Goal: Information Seeking & Learning: Learn about a topic

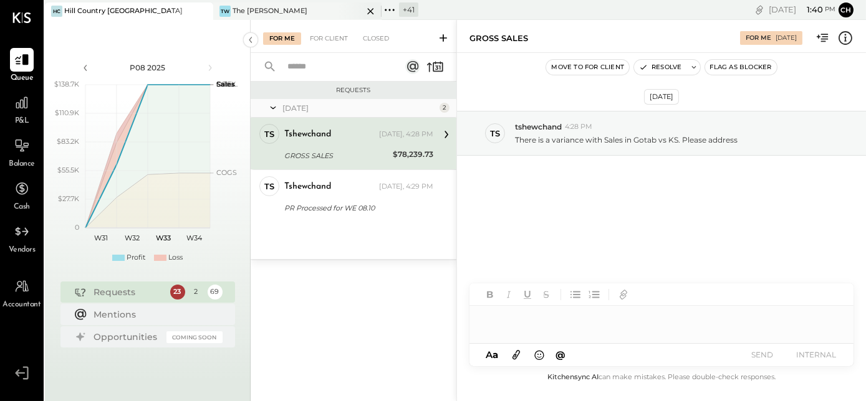
click at [205, 11] on icon at bounding box center [202, 11] width 6 height 6
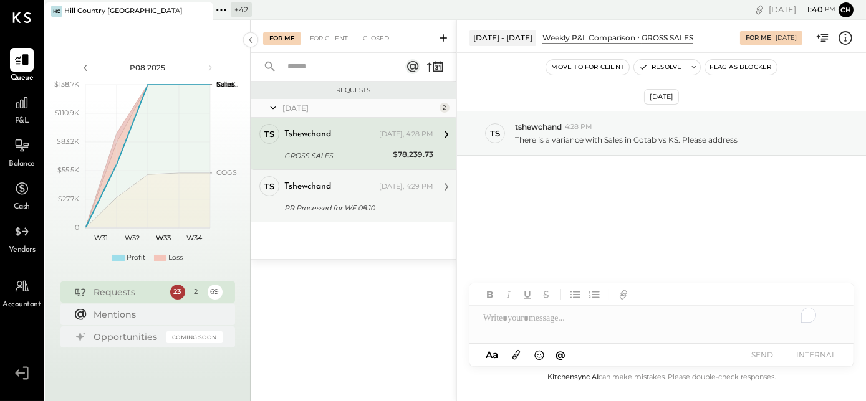
click at [332, 204] on div "PR Processed for WE 08.10" at bounding box center [356, 208] width 145 height 12
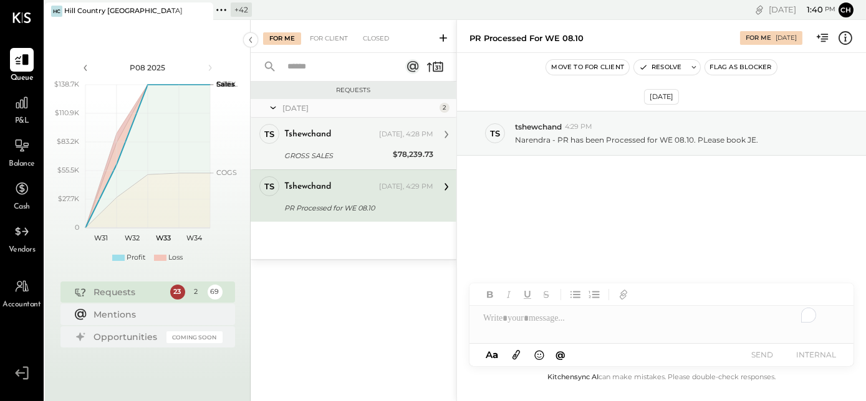
click at [355, 144] on div "tshewchand [DATE], 4:28 PM" at bounding box center [358, 134] width 149 height 21
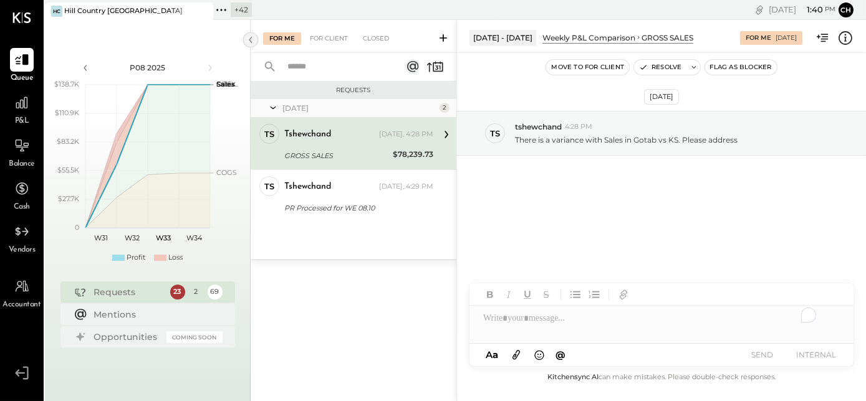
click at [248, 36] on icon at bounding box center [251, 40] width 14 height 22
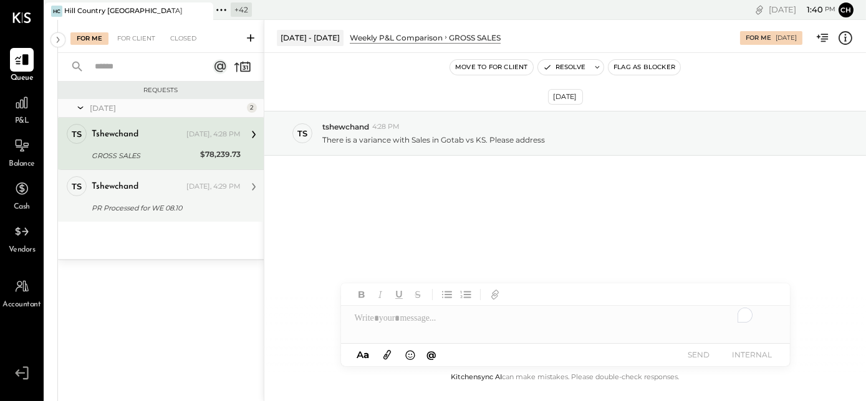
click at [140, 195] on div "tshewchand [DATE], 4:29 PM" at bounding box center [166, 186] width 149 height 21
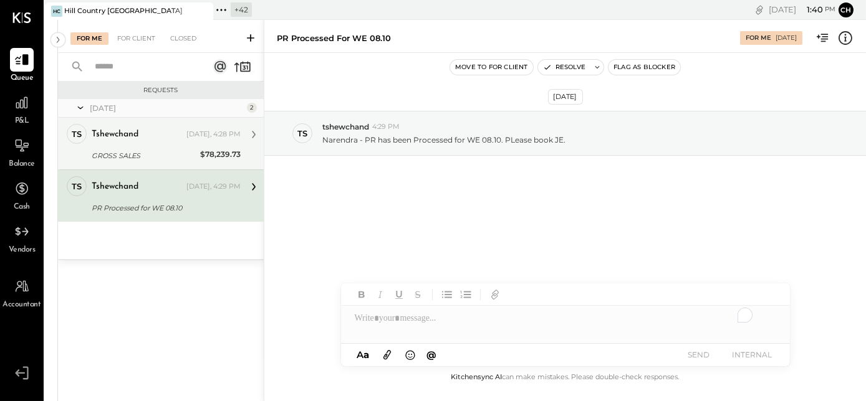
click at [157, 131] on div "tshewchand" at bounding box center [138, 134] width 92 height 12
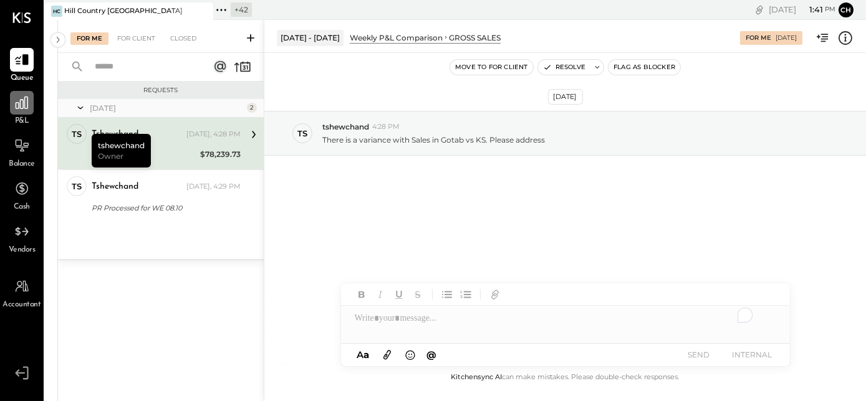
click at [19, 108] on icon at bounding box center [22, 103] width 12 height 12
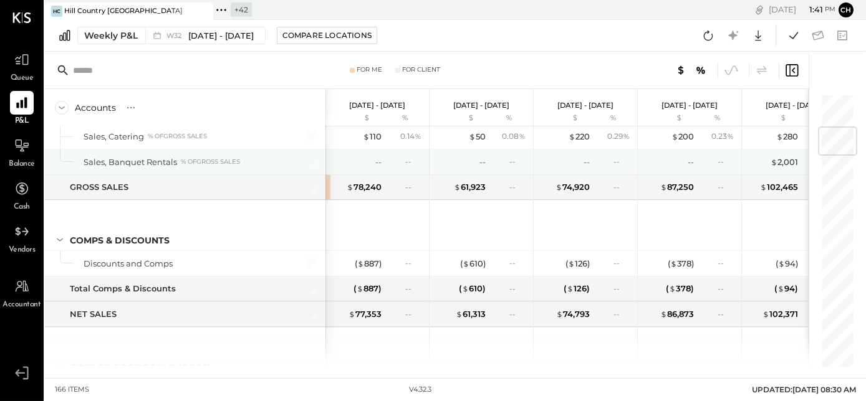
scroll to position [170, 0]
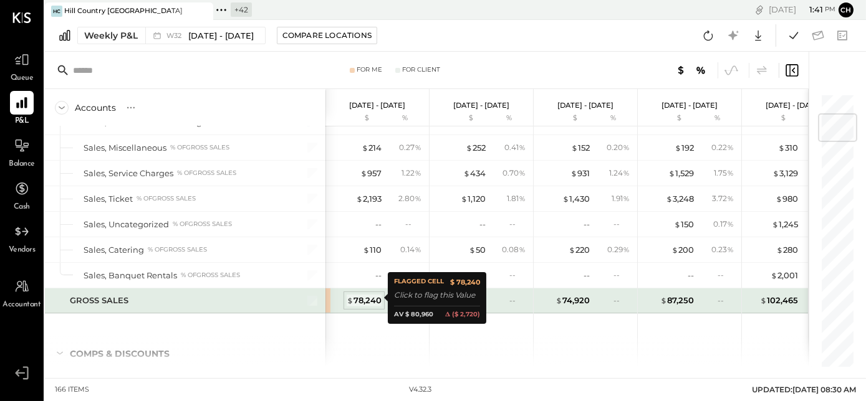
click at [360, 299] on div "$ 78,240" at bounding box center [364, 301] width 35 height 12
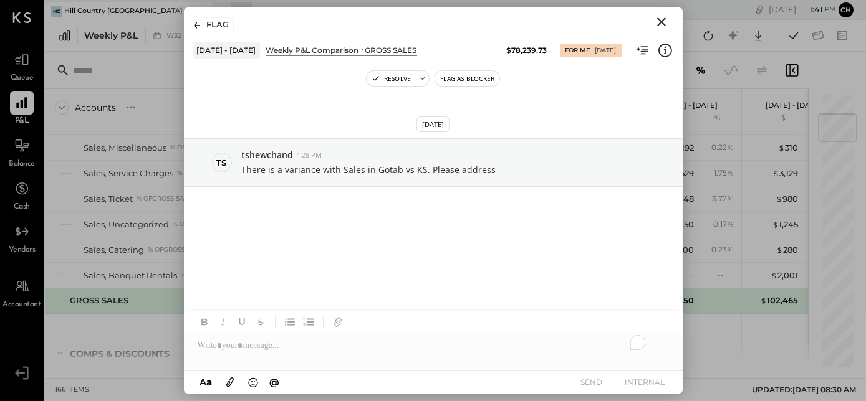
click at [658, 22] on icon "Close" at bounding box center [661, 21] width 15 height 15
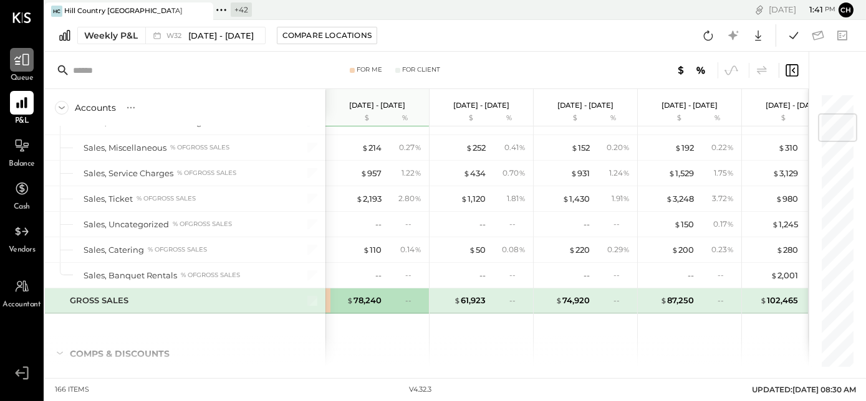
click at [26, 65] on icon at bounding box center [21, 60] width 15 height 12
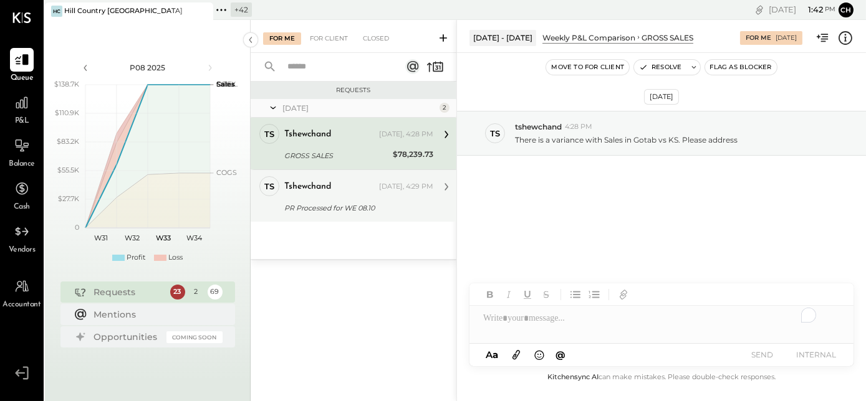
click at [367, 199] on div "tshewchand [DATE], 4:29 PM PR Processed for WE 08.10 Narendra - PR has been Pro…" at bounding box center [358, 195] width 149 height 39
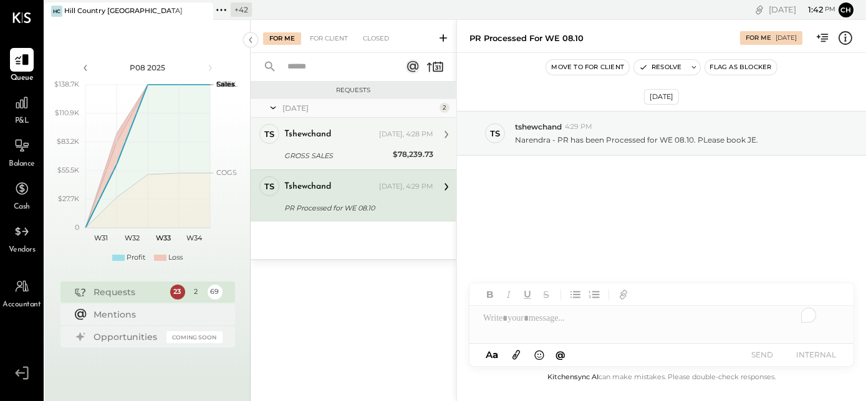
click at [379, 148] on div "GROSS SALES" at bounding box center [336, 155] width 105 height 15
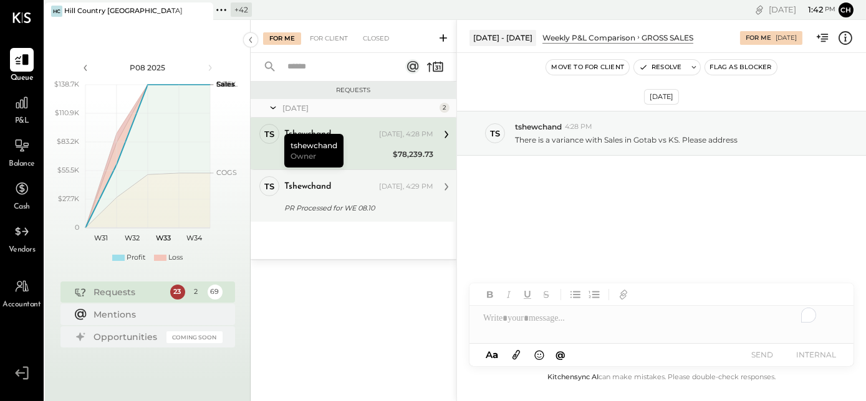
click at [314, 214] on div "PR Processed for WE 08.10" at bounding box center [356, 208] width 145 height 12
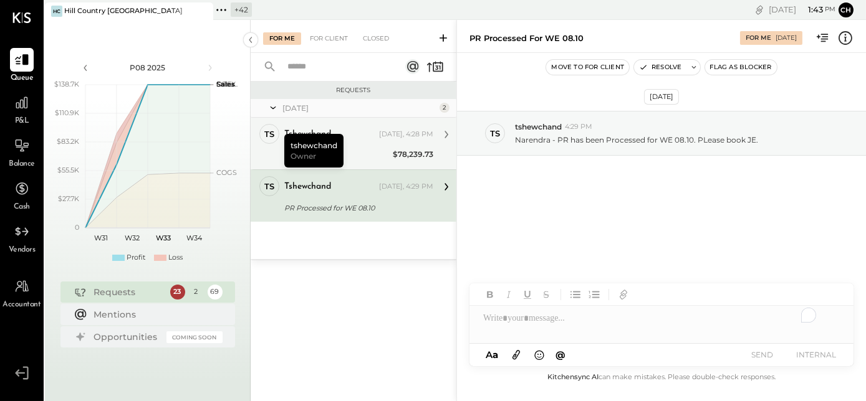
click at [395, 145] on div "tshewchand [DATE], 4:28 PM GROSS SALES $78,239.73 There is a variance with Sale…" at bounding box center [358, 143] width 149 height 39
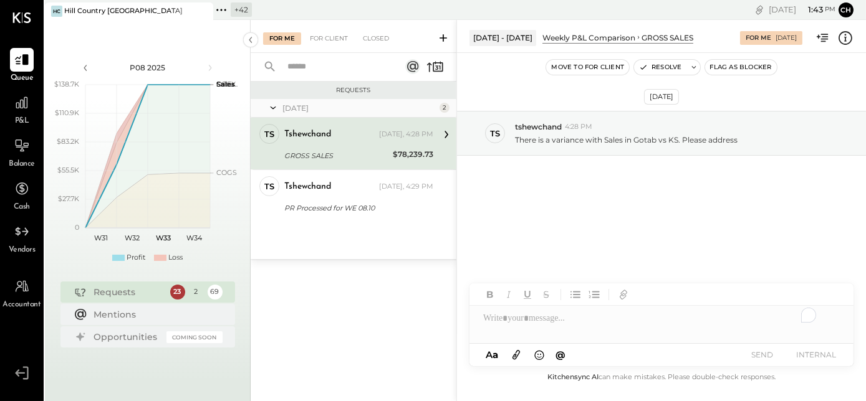
click at [17, 116] on span "P&L" at bounding box center [22, 121] width 14 height 11
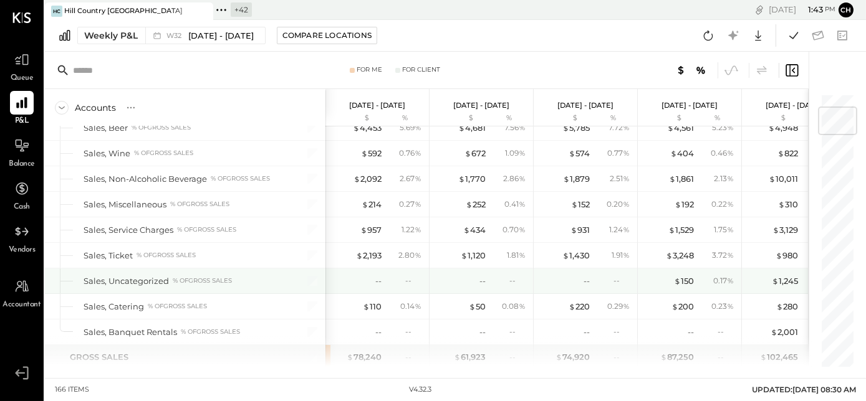
scroll to position [170, 0]
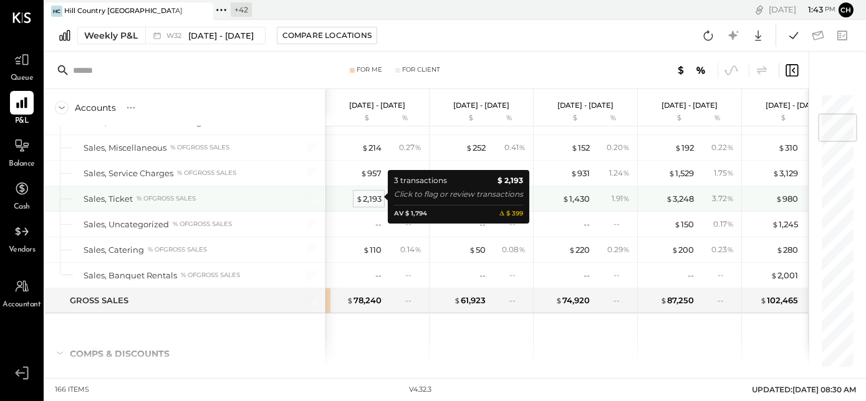
click at [369, 203] on div "$ 2,193" at bounding box center [369, 199] width 26 height 12
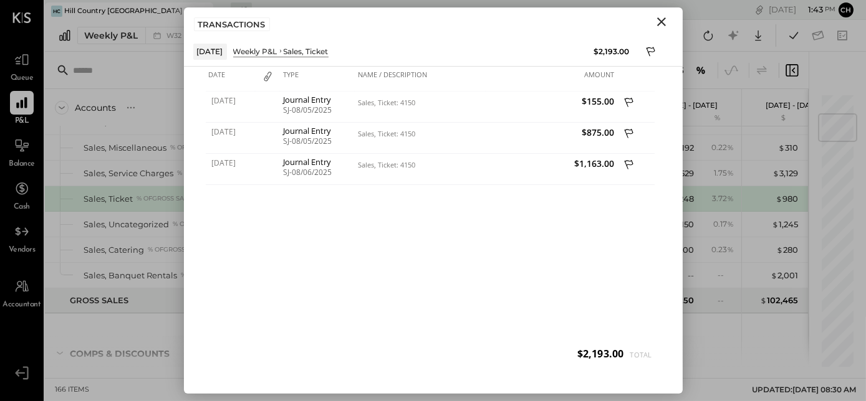
click at [659, 26] on icon "Close" at bounding box center [661, 21] width 15 height 15
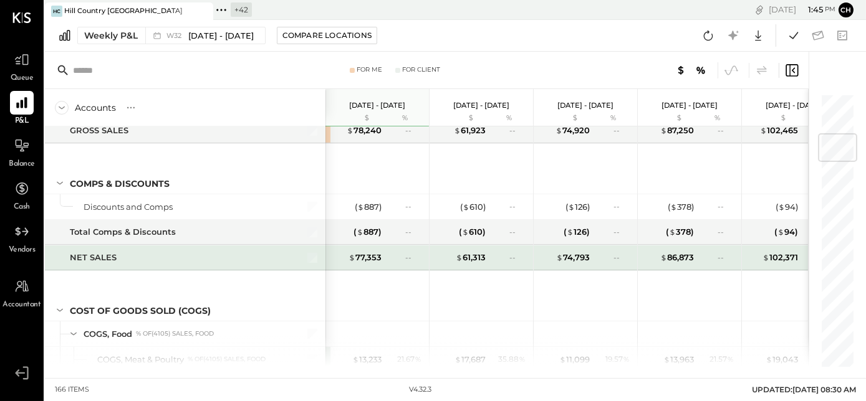
scroll to position [283, 0]
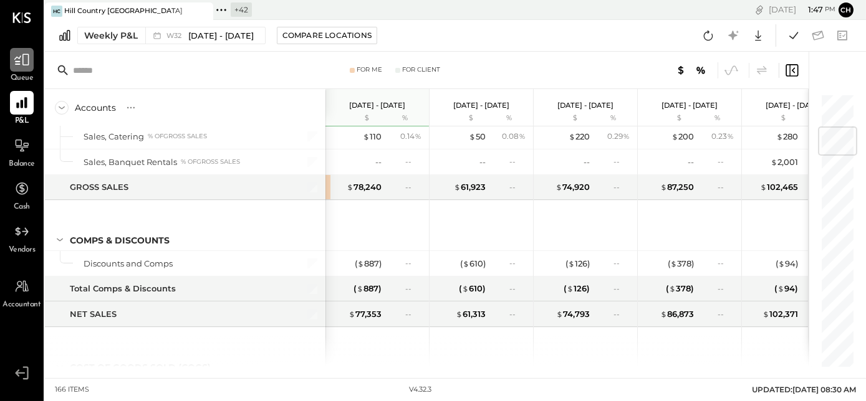
click at [22, 70] on div at bounding box center [22, 60] width 24 height 24
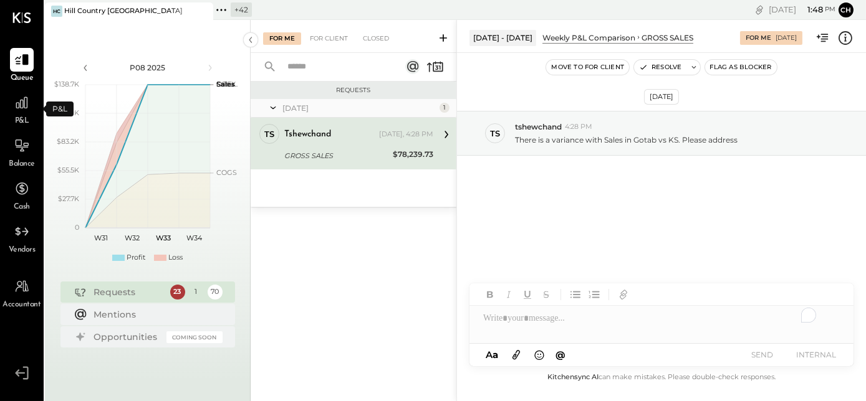
click at [19, 117] on span "P&L" at bounding box center [22, 121] width 14 height 11
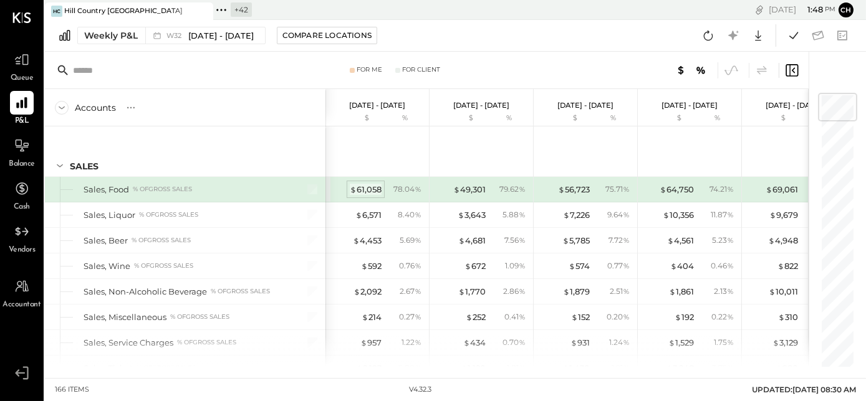
click at [365, 195] on div "$ 61,058" at bounding box center [366, 190] width 32 height 12
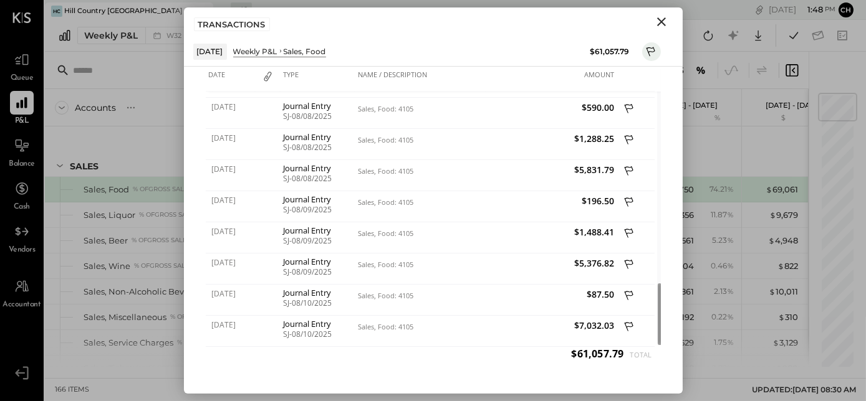
click at [655, 22] on icon "Close" at bounding box center [661, 21] width 15 height 15
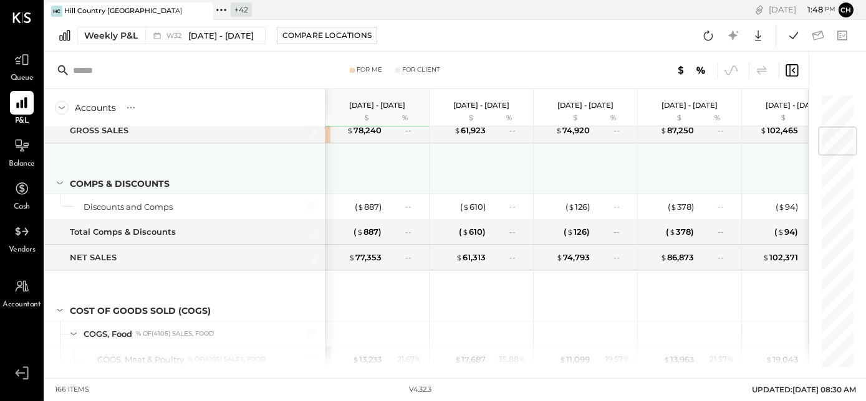
scroll to position [283, 0]
